Goal: Use online tool/utility: Utilize a website feature to perform a specific function

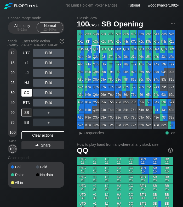
click at [27, 95] on div "CO" at bounding box center [26, 93] width 10 height 8
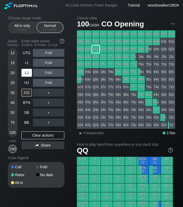
click at [27, 74] on div "LJ" at bounding box center [26, 73] width 10 height 8
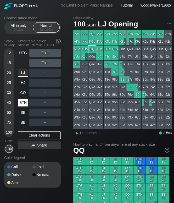
click at [23, 106] on div "BTN" at bounding box center [24, 103] width 12 height 10
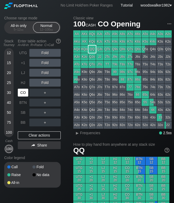
click at [24, 95] on div "CO" at bounding box center [23, 93] width 10 height 8
click at [27, 81] on div "HJ" at bounding box center [23, 83] width 10 height 8
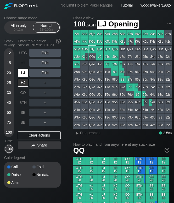
click at [25, 74] on div "LJ" at bounding box center [23, 73] width 10 height 8
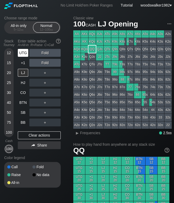
click at [24, 55] on div "UTG" at bounding box center [23, 53] width 10 height 8
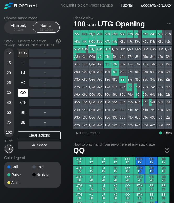
click at [23, 93] on div "CO" at bounding box center [23, 93] width 10 height 8
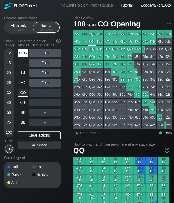
click at [27, 53] on div "UTG" at bounding box center [23, 53] width 10 height 8
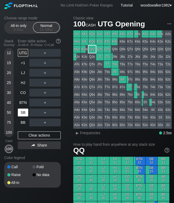
click at [25, 114] on div "SB" at bounding box center [23, 113] width 10 height 8
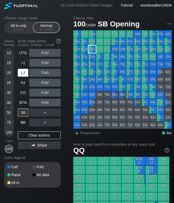
click at [24, 76] on div "LJ" at bounding box center [23, 73] width 10 height 8
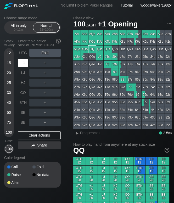
click at [22, 64] on div "+1" at bounding box center [23, 63] width 10 height 8
click at [25, 105] on div "BTN" at bounding box center [23, 103] width 10 height 8
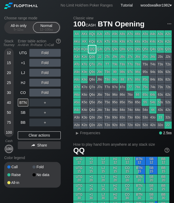
click at [10, 132] on div "100" at bounding box center [9, 132] width 8 height 8
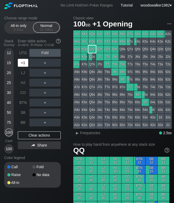
click at [22, 63] on div "+1" at bounding box center [23, 63] width 10 height 8
click at [26, 52] on div "UTG" at bounding box center [23, 53] width 10 height 8
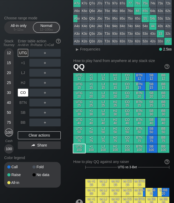
scroll to position [83, 0]
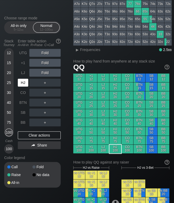
click at [24, 84] on div "HJ" at bounding box center [23, 83] width 10 height 8
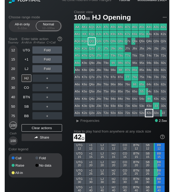
scroll to position [5, 0]
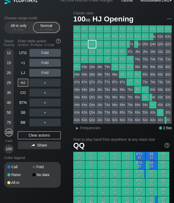
click at [9, 150] on div "100" at bounding box center [9, 149] width 8 height 8
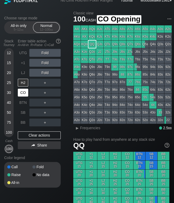
click at [24, 95] on div "CO" at bounding box center [23, 93] width 10 height 8
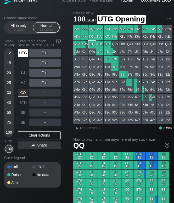
click at [26, 55] on div "UTG" at bounding box center [23, 53] width 10 height 8
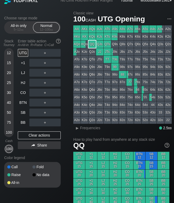
click at [168, 122] on div "22" at bounding box center [167, 119] width 7 height 7
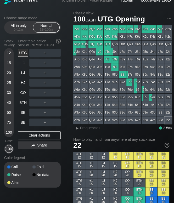
click at [10, 147] on div "100" at bounding box center [9, 149] width 8 height 8
click at [23, 86] on div "HJ" at bounding box center [23, 83] width 10 height 8
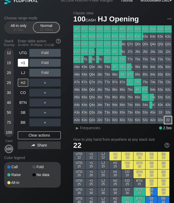
click at [24, 63] on div "+1" at bounding box center [23, 63] width 10 height 8
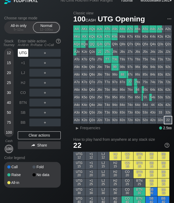
click at [24, 54] on div "UTG" at bounding box center [23, 53] width 10 height 8
click at [24, 103] on div "BTN" at bounding box center [23, 103] width 10 height 8
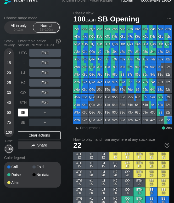
click at [24, 112] on div "SB" at bounding box center [23, 113] width 10 height 8
drag, startPoint x: 25, startPoint y: 95, endPoint x: 34, endPoint y: 99, distance: 9.8
click at [25, 95] on div "CO" at bounding box center [23, 93] width 10 height 8
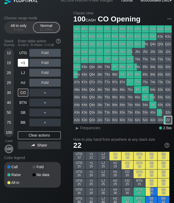
click at [24, 64] on div "+1" at bounding box center [23, 63] width 10 height 8
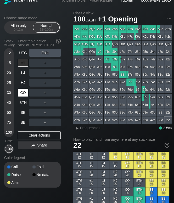
click at [21, 95] on div "CO" at bounding box center [23, 93] width 10 height 8
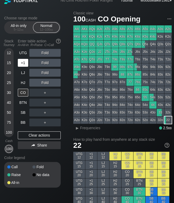
click at [24, 66] on div "+1" at bounding box center [23, 63] width 10 height 8
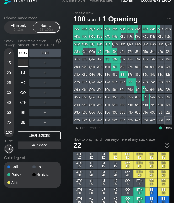
click at [25, 54] on div "UTG" at bounding box center [23, 53] width 10 height 8
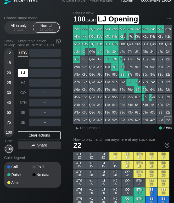
click at [21, 72] on div "LJ" at bounding box center [23, 73] width 10 height 8
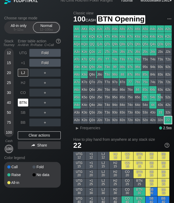
click at [24, 103] on div "BTN" at bounding box center [23, 103] width 10 height 8
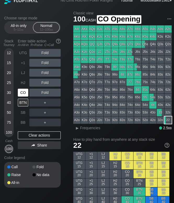
click at [24, 93] on div "CO" at bounding box center [23, 93] width 10 height 8
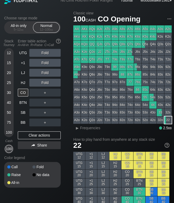
click at [25, 94] on div "CO" at bounding box center [23, 93] width 10 height 8
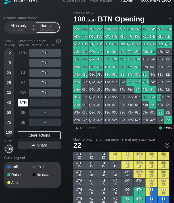
click at [23, 100] on div "BTN" at bounding box center [23, 103] width 10 height 8
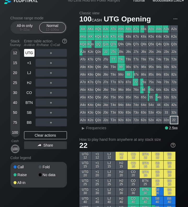
click at [28, 56] on div "UTG" at bounding box center [29, 53] width 10 height 8
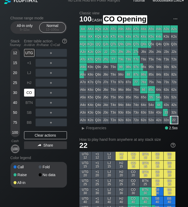
click at [31, 93] on div "CO" at bounding box center [29, 93] width 10 height 8
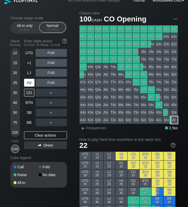
click at [31, 87] on div "HJ" at bounding box center [29, 83] width 10 height 8
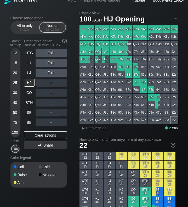
drag, startPoint x: 5, startPoint y: 123, endPoint x: 7, endPoint y: 118, distance: 5.3
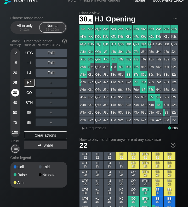
click at [16, 94] on div "30" at bounding box center [15, 93] width 8 height 8
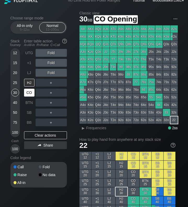
click at [31, 92] on div "CO" at bounding box center [29, 93] width 10 height 8
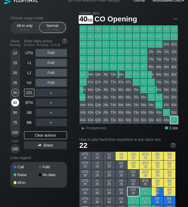
click at [15, 105] on div "40" at bounding box center [15, 103] width 8 height 8
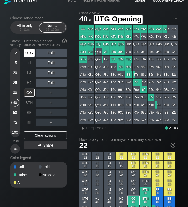
click at [31, 54] on div "UTG" at bounding box center [29, 53] width 10 height 8
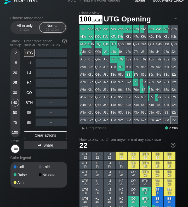
click at [15, 150] on div "100" at bounding box center [15, 149] width 8 height 8
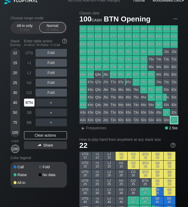
click at [28, 102] on div "BTN" at bounding box center [29, 103] width 10 height 8
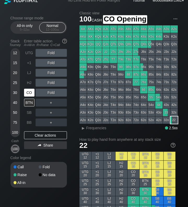
click at [29, 95] on div "CO" at bounding box center [29, 93] width 10 height 8
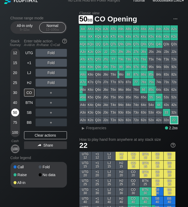
click at [15, 115] on div "50" at bounding box center [15, 113] width 8 height 8
click at [29, 65] on div "+1" at bounding box center [29, 63] width 10 height 8
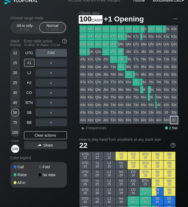
click at [14, 150] on div "100" at bounding box center [15, 149] width 8 height 8
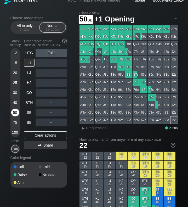
click at [15, 114] on div "50" at bounding box center [15, 113] width 8 height 8
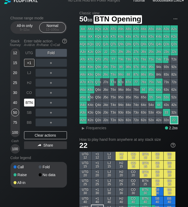
click at [28, 104] on div "BTN" at bounding box center [29, 103] width 10 height 8
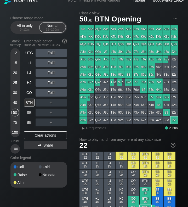
drag, startPoint x: 15, startPoint y: 149, endPoint x: 19, endPoint y: 143, distance: 7.1
click at [15, 149] on div "100" at bounding box center [15, 149] width 8 height 8
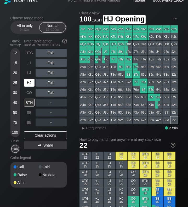
click at [29, 84] on div "HJ" at bounding box center [29, 83] width 10 height 8
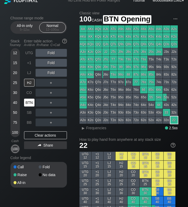
click at [29, 104] on div "BTN" at bounding box center [29, 103] width 10 height 8
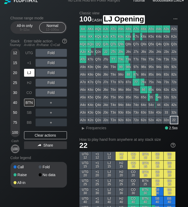
click at [29, 77] on div "LJ" at bounding box center [30, 73] width 12 height 10
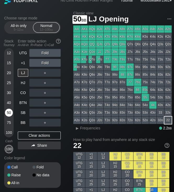
click at [11, 113] on div "50" at bounding box center [9, 113] width 8 height 8
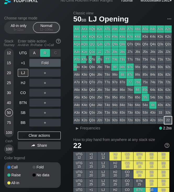
click at [44, 51] on div "R ✕" at bounding box center [45, 53] width 10 height 8
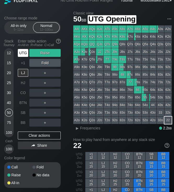
click at [24, 52] on div "UTG" at bounding box center [23, 53] width 10 height 8
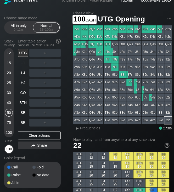
click at [9, 148] on div "100" at bounding box center [9, 149] width 8 height 8
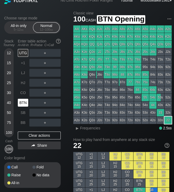
click at [25, 103] on div "BTN" at bounding box center [23, 103] width 10 height 8
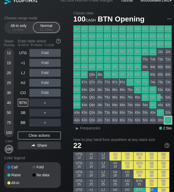
click at [10, 113] on div "50" at bounding box center [9, 113] width 8 height 8
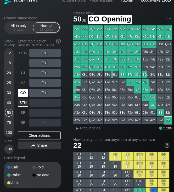
click at [26, 94] on div "CO" at bounding box center [23, 93] width 10 height 8
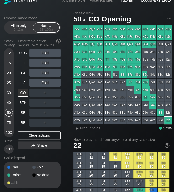
scroll to position [173, 0]
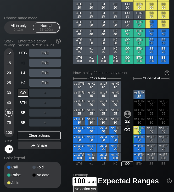
click at [8, 150] on div "100" at bounding box center [9, 149] width 8 height 8
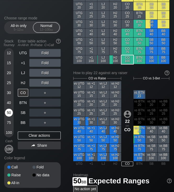
click at [9, 112] on div "50" at bounding box center [9, 113] width 8 height 8
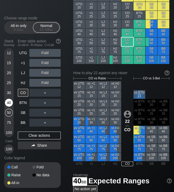
click at [8, 103] on div "40" at bounding box center [9, 103] width 8 height 8
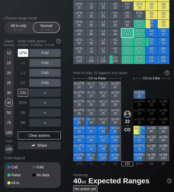
click at [22, 54] on div "UTG" at bounding box center [23, 53] width 10 height 8
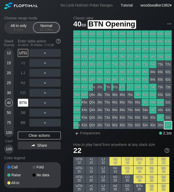
click at [23, 102] on div "BTN" at bounding box center [23, 103] width 10 height 8
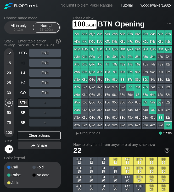
click at [10, 150] on div "100" at bounding box center [9, 149] width 8 height 8
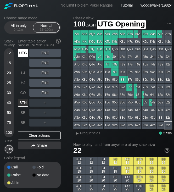
click at [25, 53] on div "UTG" at bounding box center [23, 53] width 10 height 8
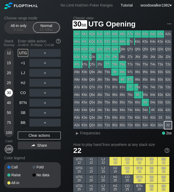
click at [9, 95] on div "30" at bounding box center [9, 93] width 8 height 8
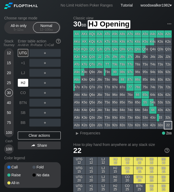
click at [23, 86] on div "HJ" at bounding box center [23, 83] width 10 height 8
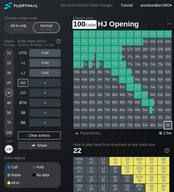
click at [8, 147] on div "100" at bounding box center [9, 149] width 8 height 8
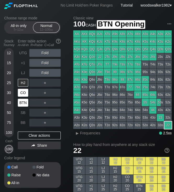
click at [24, 93] on div "CO" at bounding box center [23, 93] width 10 height 8
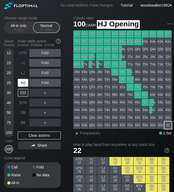
click at [25, 81] on div "HJ" at bounding box center [23, 83] width 10 height 8
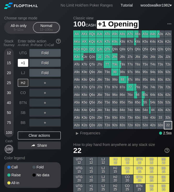
click at [25, 64] on div "+1" at bounding box center [23, 63] width 10 height 8
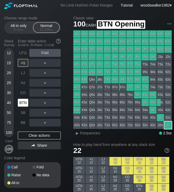
click at [23, 105] on div "BTN" at bounding box center [23, 103] width 10 height 8
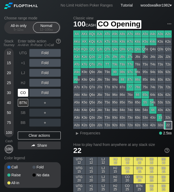
click at [22, 94] on div "CO" at bounding box center [23, 93] width 10 height 8
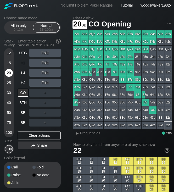
click at [9, 75] on div "20" at bounding box center [9, 73] width 8 height 8
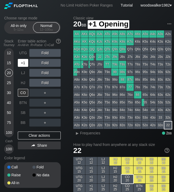
click at [22, 66] on div "+1" at bounding box center [23, 63] width 10 height 8
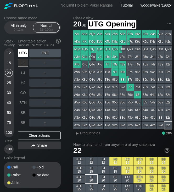
click at [24, 55] on div "UTG" at bounding box center [23, 53] width 10 height 8
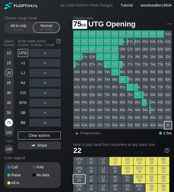
click at [9, 123] on div "75" at bounding box center [9, 122] width 8 height 8
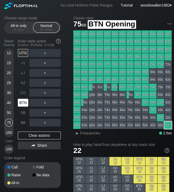
click at [26, 103] on div "BTN" at bounding box center [23, 103] width 10 height 8
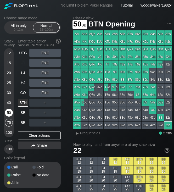
click at [10, 112] on div "50" at bounding box center [9, 113] width 8 height 8
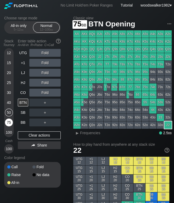
click at [10, 121] on div "75" at bounding box center [9, 122] width 8 height 8
click at [24, 93] on div "CO" at bounding box center [23, 93] width 10 height 8
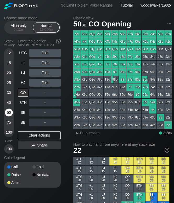
click at [10, 114] on div "50" at bounding box center [9, 113] width 8 height 8
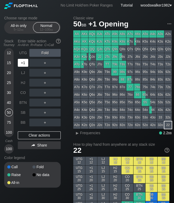
click at [23, 67] on div "+1" at bounding box center [24, 63] width 12 height 10
click at [22, 52] on div "UTG" at bounding box center [23, 53] width 10 height 8
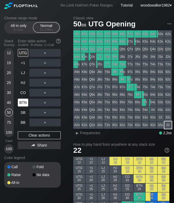
click at [24, 104] on div "BTN" at bounding box center [23, 103] width 10 height 8
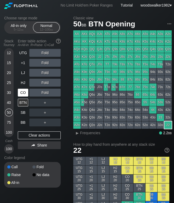
click at [23, 92] on div "CO" at bounding box center [23, 93] width 10 height 8
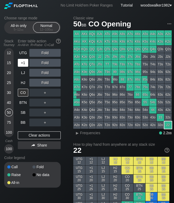
click at [25, 64] on div "+1" at bounding box center [23, 63] width 10 height 8
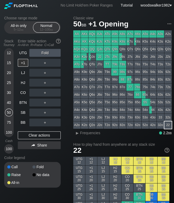
click at [10, 102] on div "40" at bounding box center [9, 103] width 8 height 8
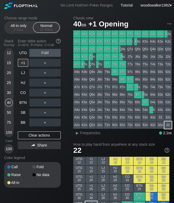
click at [7, 112] on div "50" at bounding box center [9, 113] width 8 height 8
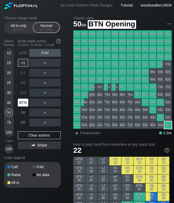
click at [23, 103] on div "BTN" at bounding box center [23, 103] width 10 height 8
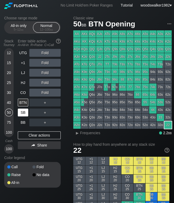
click at [21, 112] on div "SB" at bounding box center [23, 113] width 10 height 8
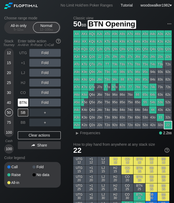
click at [23, 104] on div "BTN" at bounding box center [23, 103] width 10 height 8
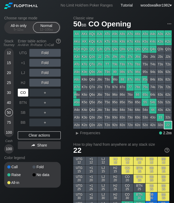
click at [22, 94] on div "CO" at bounding box center [23, 93] width 10 height 8
click at [21, 83] on div "HJ" at bounding box center [23, 83] width 10 height 8
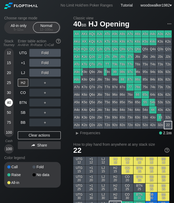
click at [8, 103] on div "40" at bounding box center [9, 103] width 8 height 8
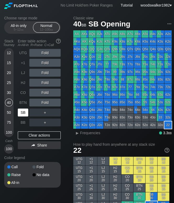
click at [23, 114] on div "SB" at bounding box center [23, 113] width 10 height 8
click at [25, 57] on div "UTG" at bounding box center [23, 53] width 10 height 8
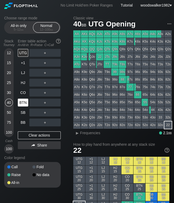
click at [24, 103] on div "BTN" at bounding box center [23, 103] width 10 height 8
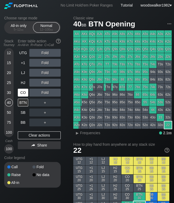
click at [21, 94] on div "CO" at bounding box center [23, 93] width 10 height 8
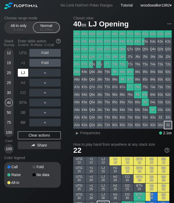
click at [25, 73] on div "LJ" at bounding box center [23, 73] width 10 height 8
click at [26, 64] on div "+1" at bounding box center [23, 63] width 10 height 8
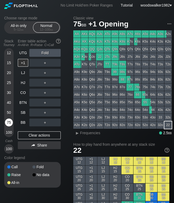
click at [8, 123] on div "75" at bounding box center [9, 122] width 8 height 8
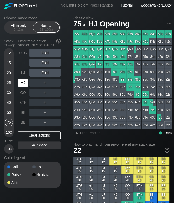
click at [22, 86] on div "HJ" at bounding box center [23, 83] width 10 height 8
click at [22, 62] on div "+1" at bounding box center [23, 63] width 10 height 8
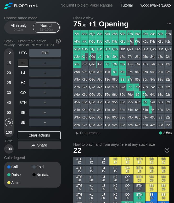
click at [7, 113] on div "50" at bounding box center [9, 113] width 8 height 8
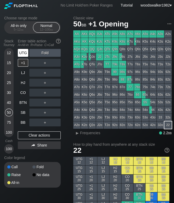
click at [21, 53] on div "UTG" at bounding box center [23, 53] width 10 height 8
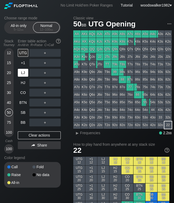
click at [22, 70] on div "LJ" at bounding box center [23, 73] width 10 height 8
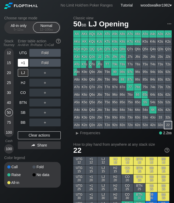
click at [21, 62] on div "+1" at bounding box center [23, 63] width 10 height 8
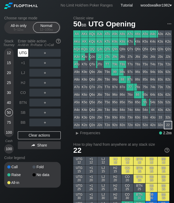
click at [23, 54] on div "UTG" at bounding box center [23, 53] width 10 height 8
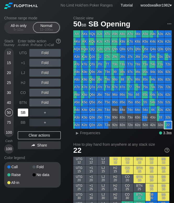
click at [25, 112] on div "SB" at bounding box center [23, 113] width 10 height 8
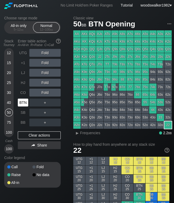
click at [26, 105] on div "BTN" at bounding box center [23, 103] width 10 height 8
click at [22, 65] on div "+1" at bounding box center [23, 63] width 10 height 8
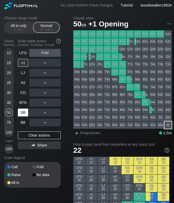
click at [25, 111] on div "SB" at bounding box center [23, 113] width 10 height 8
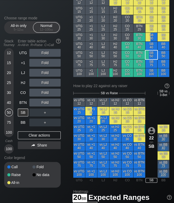
scroll to position [160, 0]
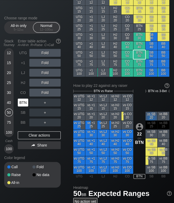
click at [24, 104] on div "BTN" at bounding box center [23, 103] width 10 height 8
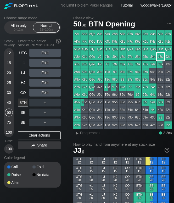
click at [162, 59] on div "J3s" at bounding box center [160, 56] width 7 height 7
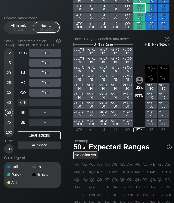
scroll to position [207, 0]
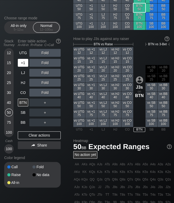
click at [25, 64] on div "+1" at bounding box center [23, 63] width 10 height 8
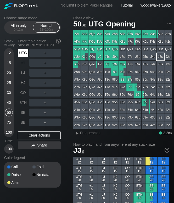
click at [25, 53] on div "UTG" at bounding box center [23, 53] width 10 height 8
click at [27, 121] on div "BB" at bounding box center [23, 122] width 10 height 8
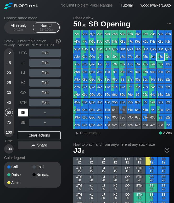
click at [25, 115] on div "SB" at bounding box center [23, 113] width 10 height 8
click at [24, 103] on div "BTN" at bounding box center [23, 103] width 10 height 8
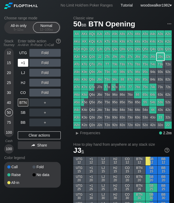
click at [23, 66] on div "+1" at bounding box center [23, 63] width 10 height 8
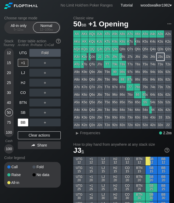
click at [25, 120] on div "BB" at bounding box center [23, 122] width 10 height 8
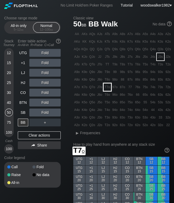
click at [107, 90] on div "T7o" at bounding box center [107, 86] width 7 height 7
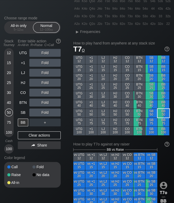
scroll to position [101, 0]
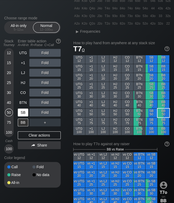
click at [24, 114] on div "SB" at bounding box center [23, 113] width 10 height 8
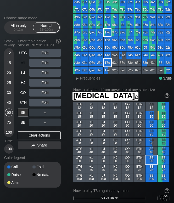
scroll to position [54, 0]
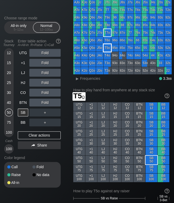
click at [106, 49] on div "T5o" at bounding box center [107, 47] width 7 height 7
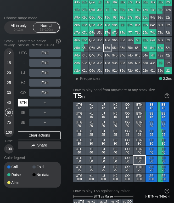
click at [25, 105] on div "BTN" at bounding box center [23, 103] width 10 height 8
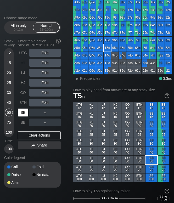
click at [24, 112] on div "SB" at bounding box center [23, 113] width 10 height 8
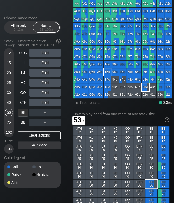
scroll to position [30, 0]
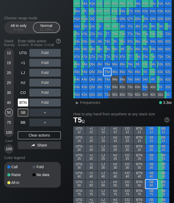
click at [25, 104] on div "BTN" at bounding box center [23, 103] width 10 height 8
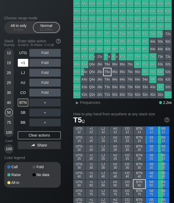
click at [26, 64] on div "+1" at bounding box center [23, 63] width 10 height 8
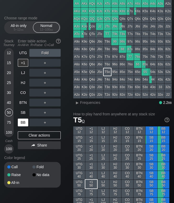
click at [23, 121] on div "BB" at bounding box center [23, 122] width 10 height 8
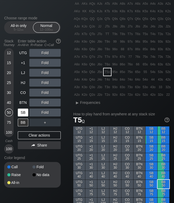
click at [24, 115] on div "SB" at bounding box center [23, 113] width 10 height 8
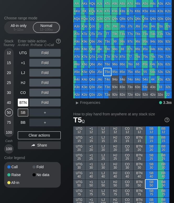
click at [24, 105] on div "BTN" at bounding box center [23, 103] width 10 height 8
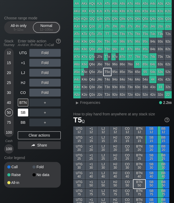
click at [27, 112] on div "SB" at bounding box center [23, 113] width 10 height 8
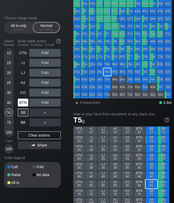
click at [22, 104] on div "BTN" at bounding box center [23, 103] width 10 height 8
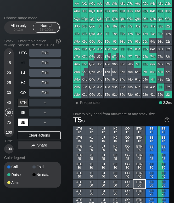
click at [26, 121] on div "BB" at bounding box center [23, 122] width 10 height 8
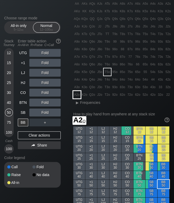
click at [76, 96] on div "A2o" at bounding box center [76, 94] width 7 height 7
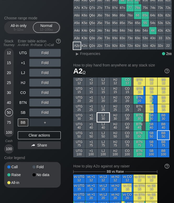
scroll to position [80, 0]
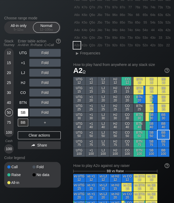
click at [25, 116] on div "SB" at bounding box center [23, 113] width 10 height 8
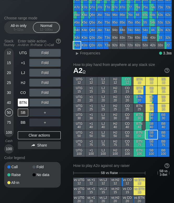
click at [27, 104] on div "BTN" at bounding box center [23, 103] width 10 height 8
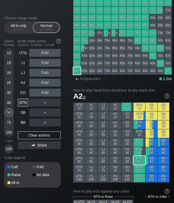
scroll to position [54, 0]
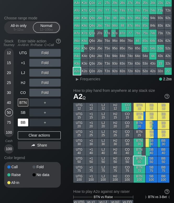
click at [21, 123] on div "BB" at bounding box center [23, 122] width 10 height 8
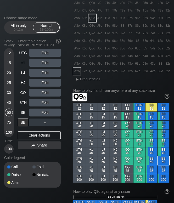
click at [93, 21] on div "Q9o" at bounding box center [91, 17] width 7 height 7
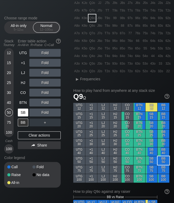
click at [26, 114] on div "SB" at bounding box center [23, 113] width 10 height 8
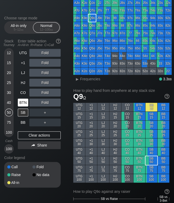
click at [23, 104] on div "BTN" at bounding box center [23, 103] width 10 height 8
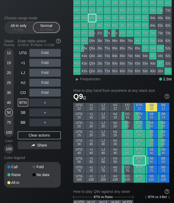
click at [10, 104] on div "40" at bounding box center [9, 103] width 8 height 8
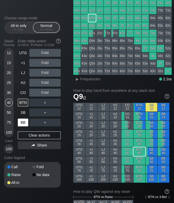
click at [21, 124] on div "BB" at bounding box center [23, 122] width 10 height 8
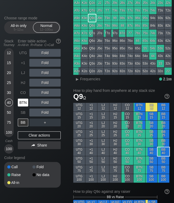
click at [27, 100] on div "BTN" at bounding box center [23, 103] width 10 height 8
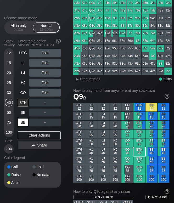
click at [22, 120] on div "BB" at bounding box center [23, 122] width 10 height 8
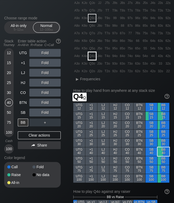
click at [90, 57] on div "Q4o" at bounding box center [91, 55] width 7 height 7
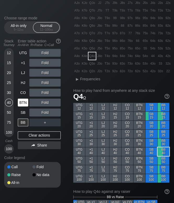
click at [25, 104] on div "BTN" at bounding box center [23, 103] width 10 height 8
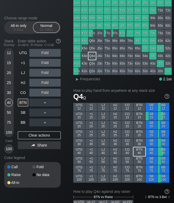
click at [9, 64] on div "15" at bounding box center [9, 63] width 8 height 8
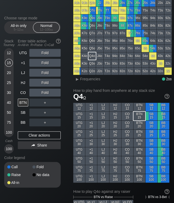
click at [8, 51] on div "12" at bounding box center [9, 53] width 8 height 8
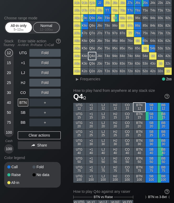
click at [18, 28] on div "5 – 12 bb" at bounding box center [19, 30] width 22 height 4
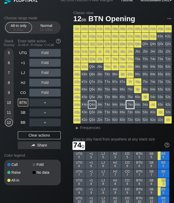
scroll to position [5, 0]
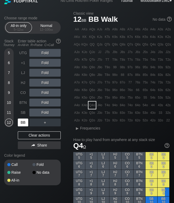
click at [25, 120] on div "BB" at bounding box center [23, 122] width 10 height 8
click at [9, 53] on div "5" at bounding box center [9, 53] width 8 height 8
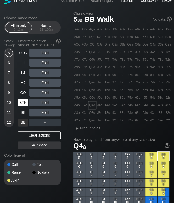
click at [22, 105] on div "BTN" at bounding box center [23, 103] width 10 height 8
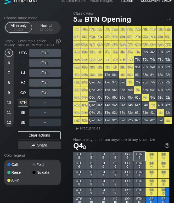
click at [8, 74] on div "7" at bounding box center [9, 73] width 8 height 8
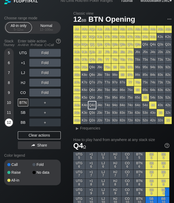
click at [9, 122] on div "12" at bounding box center [9, 122] width 8 height 8
